Goal: Find specific page/section: Find specific page/section

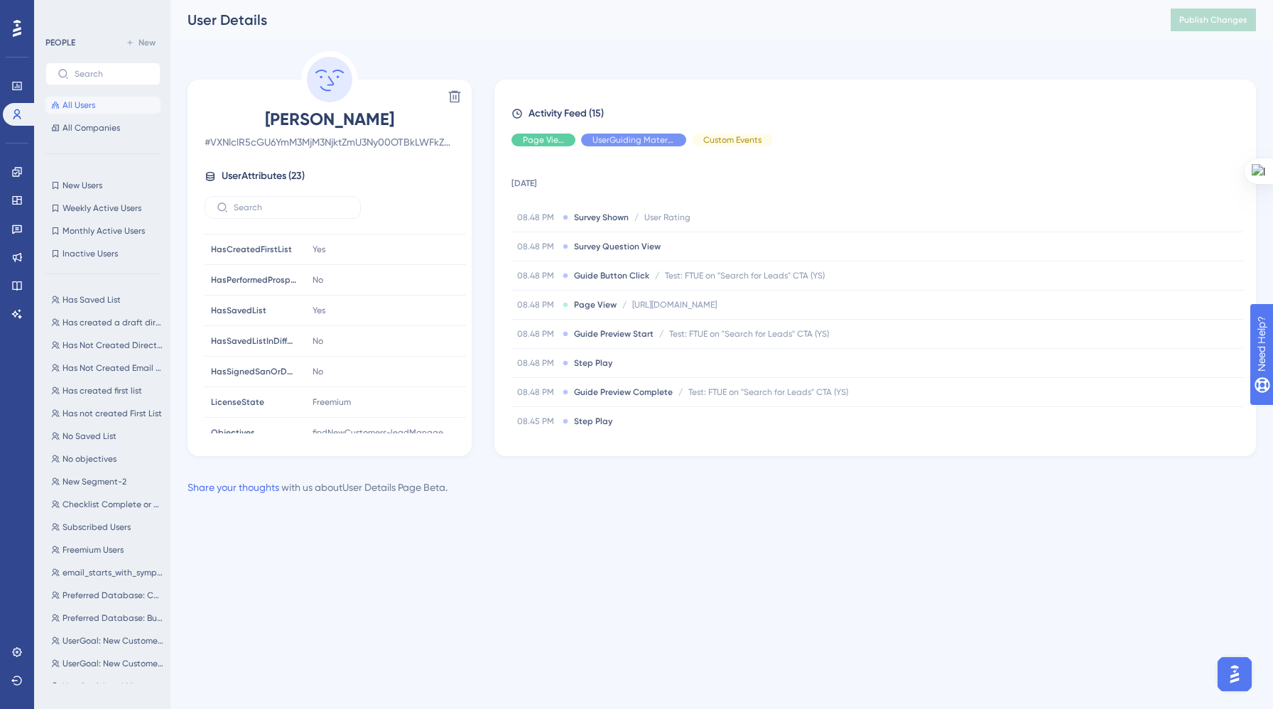
scroll to position [384, 0]
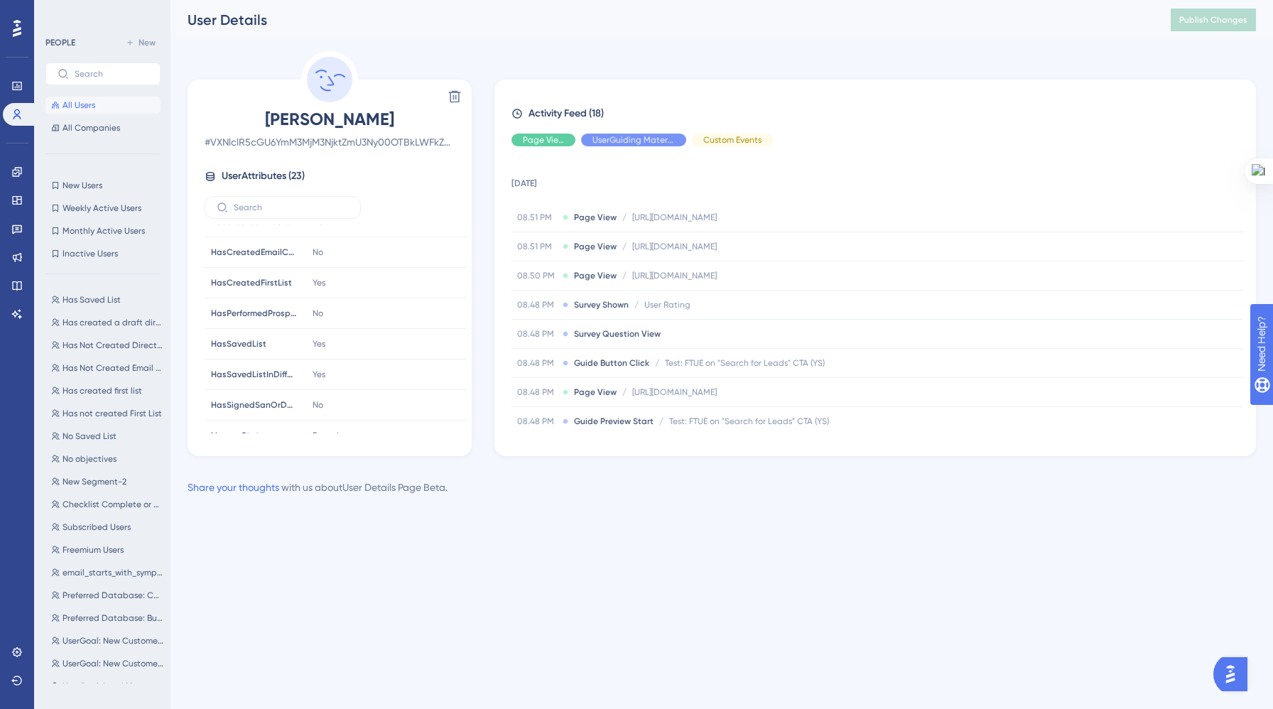
scroll to position [355, 0]
